Goal: Transaction & Acquisition: Purchase product/service

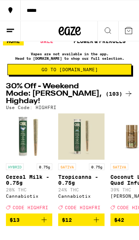
click at [121, 92] on div "(103)" at bounding box center [119, 94] width 27 height 9
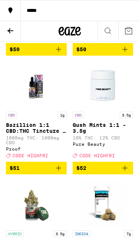
scroll to position [5652, 0]
